Goal: Use online tool/utility: Utilize a website feature to perform a specific function

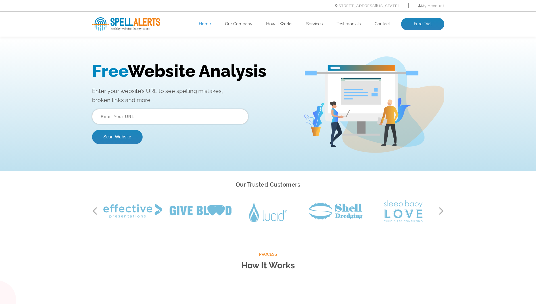
click at [166, 120] on input "text" at bounding box center [170, 116] width 156 height 15
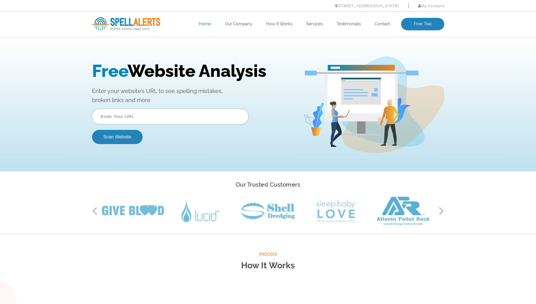
paste input "[URL]"
type input "[URL]"
click at [127, 139] on button "Scan Website" at bounding box center [117, 137] width 51 height 14
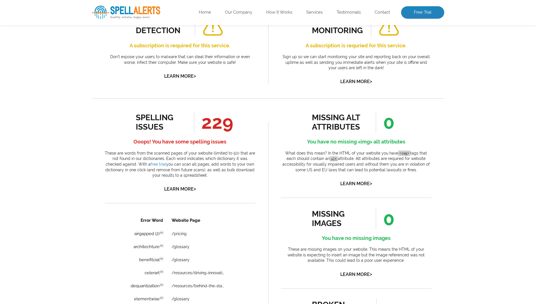
scroll to position [236, 0]
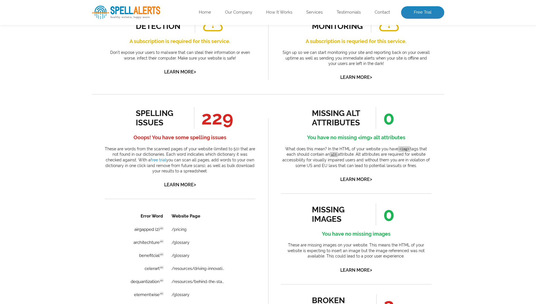
drag, startPoint x: 204, startPoint y: 118, endPoint x: 236, endPoint y: 117, distance: 32.1
click at [236, 117] on div "spelling issues 229 Ooops! You have some spelling issues These are words from t…" at bounding box center [180, 148] width 150 height 82
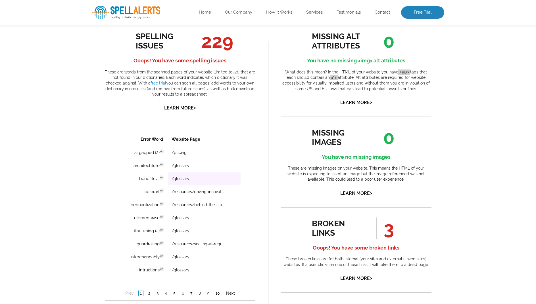
scroll to position [313, 0]
click at [148, 178] on td "benefitcial en Discovered: 09-29-2025 scan Dictionaries: en" at bounding box center [142, 178] width 47 height 12
click at [193, 177] on span "Discovered: 09-29-2025 scan Dictionaries: en" at bounding box center [187, 178] width 32 height 6
click at [150, 176] on td "benefitcial en Discovered: 09-29-2025 scan Dictionaries: en" at bounding box center [142, 178] width 47 height 12
drag, startPoint x: 217, startPoint y: 169, endPoint x: 195, endPoint y: 179, distance: 24.1
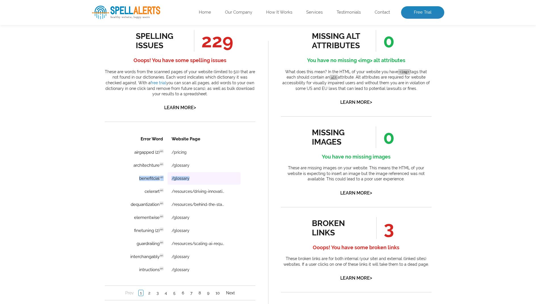
click at [195, 179] on tbody "airgapped (2) en Discovered: 09-29-2025 scan Dictionaries: en /pricing architec…" at bounding box center [179, 211] width 121 height 130
click at [212, 177] on td "/glossary" at bounding box center [203, 178] width 73 height 12
click at [149, 292] on link "2" at bounding box center [149, 293] width 5 height 6
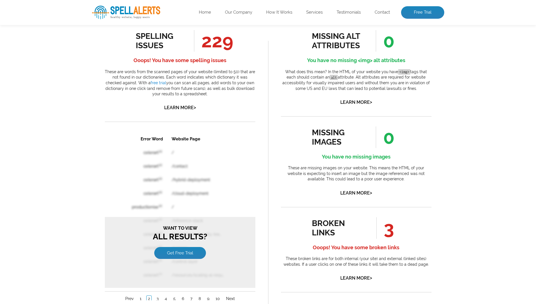
scroll to position [0, 0]
click at [139, 298] on link "1" at bounding box center [140, 299] width 5 height 6
